Goal: Task Accomplishment & Management: Complete application form

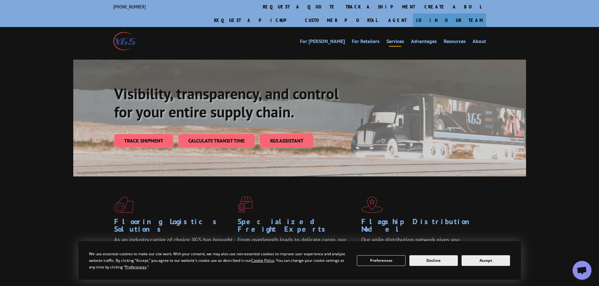
click at [392, 39] on link "Services" at bounding box center [395, 42] width 18 height 7
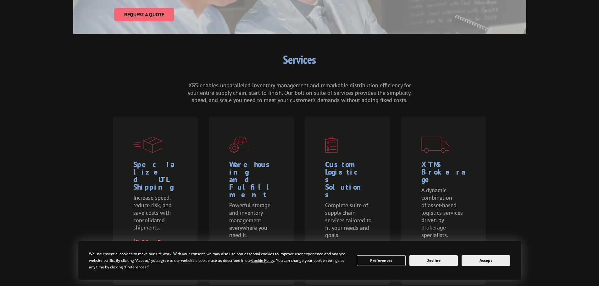
scroll to position [189, 0]
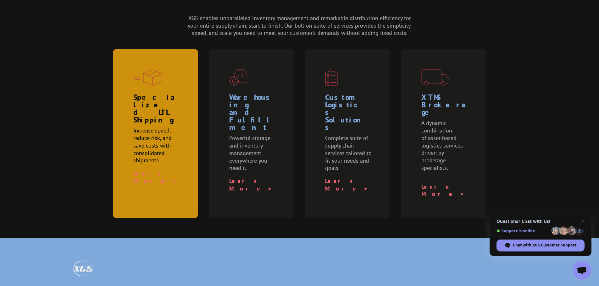
click at [162, 149] on div "Specialized LTL Shipping Increase speed, reduce risk, and save costs with conso…" at bounding box center [155, 133] width 85 height 169
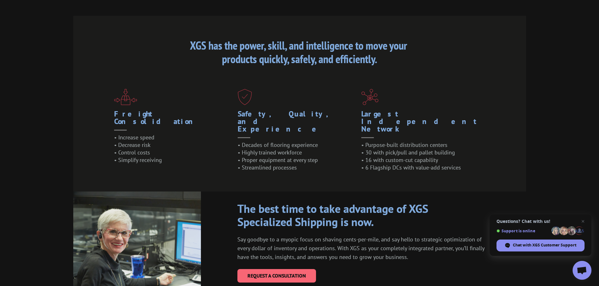
scroll to position [535, 0]
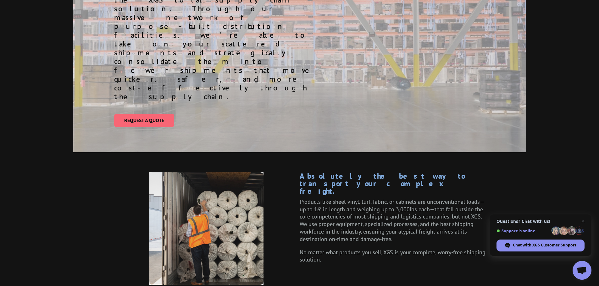
scroll to position [0, 0]
